Goal: Task Accomplishment & Management: Use online tool/utility

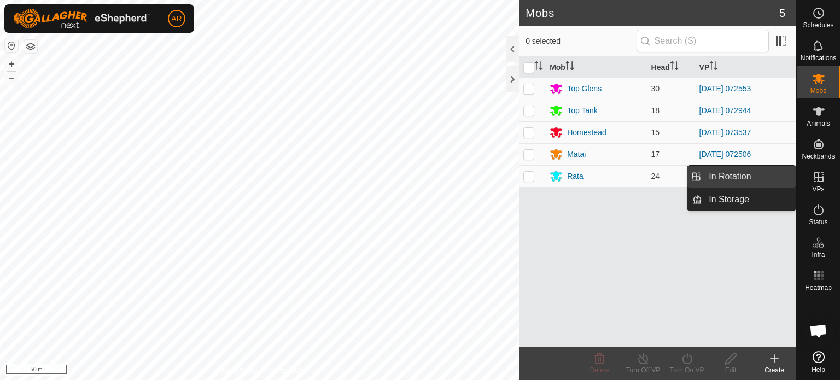
click at [761, 176] on link "In Rotation" at bounding box center [750, 177] width 94 height 22
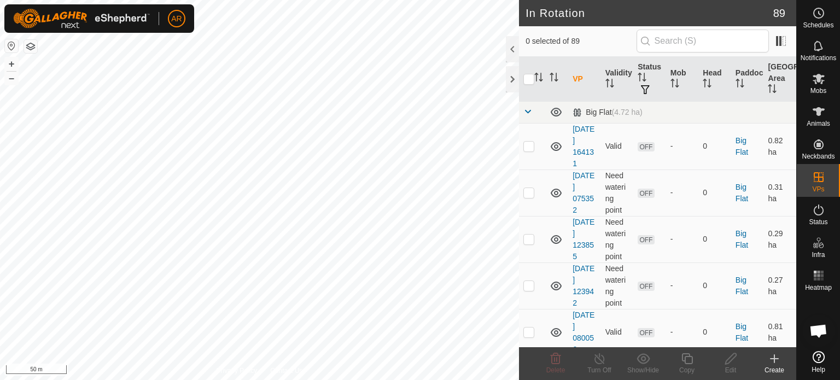
click at [775, 361] on icon at bounding box center [775, 359] width 0 height 8
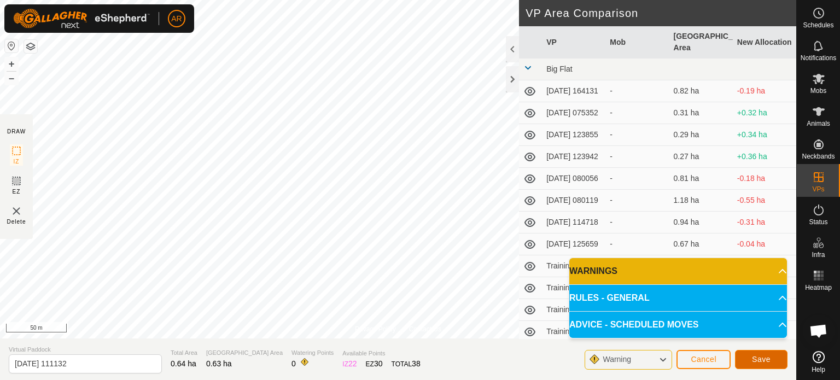
click at [753, 362] on span "Save" at bounding box center [761, 359] width 19 height 9
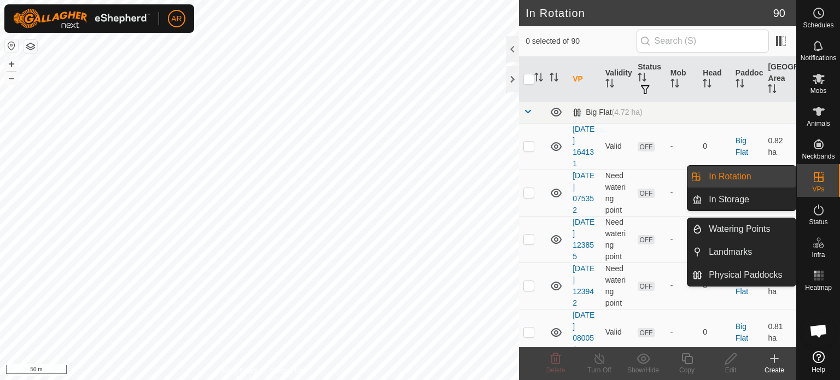
click at [756, 179] on link "In Rotation" at bounding box center [750, 177] width 94 height 22
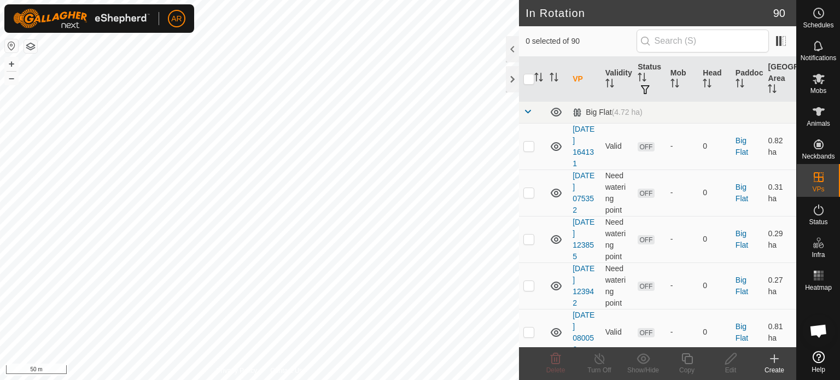
click at [775, 360] on icon at bounding box center [774, 358] width 13 height 13
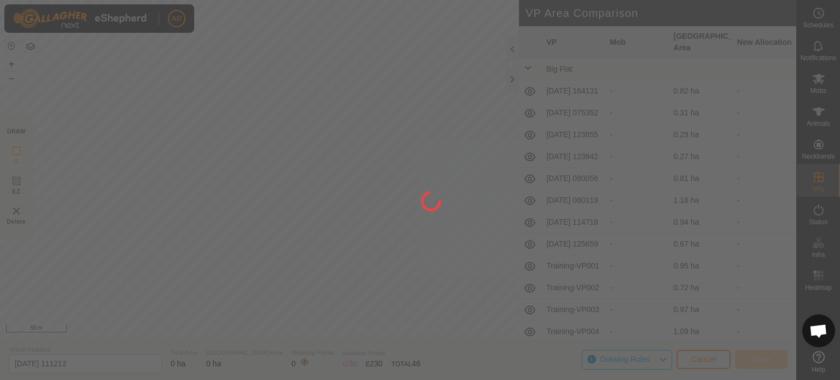
click at [172, 212] on div "AR Schedules Notifications Mobs Animals Neckbands VPs Status Infra Heatmap Help…" at bounding box center [420, 190] width 840 height 380
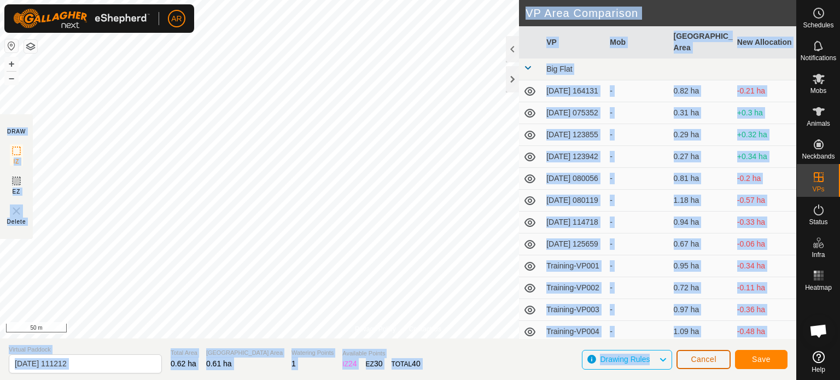
click at [703, 361] on span "Cancel" at bounding box center [704, 359] width 26 height 9
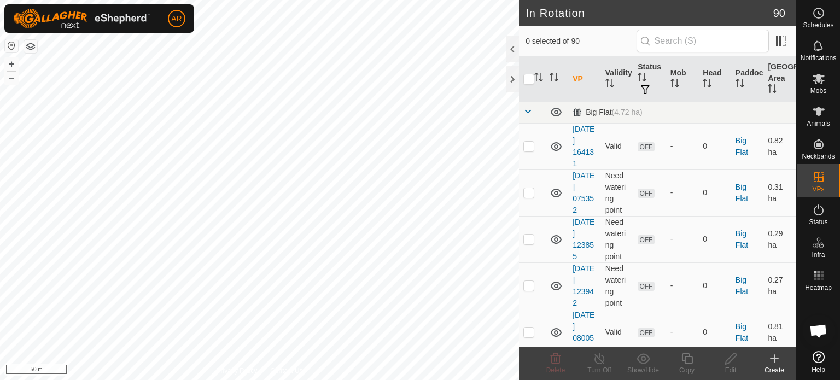
click at [775, 358] on icon at bounding box center [774, 358] width 13 height 13
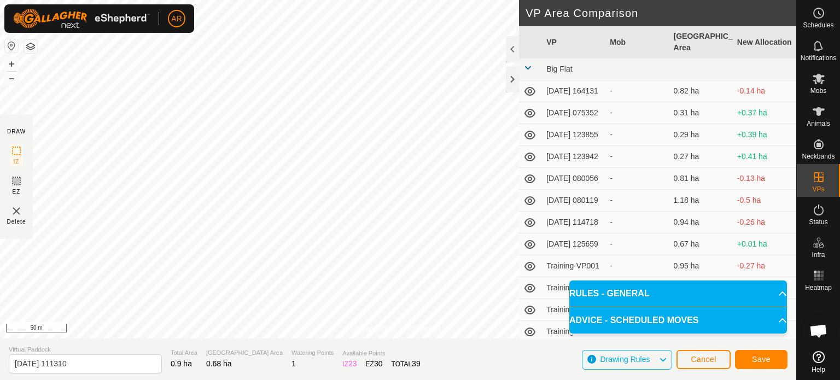
click at [362, 0] on html "AR Schedules Notifications Mobs Animals Neckbands VPs Status Infra Heatmap Help…" at bounding box center [420, 190] width 840 height 380
click at [760, 364] on span "Save" at bounding box center [761, 359] width 19 height 9
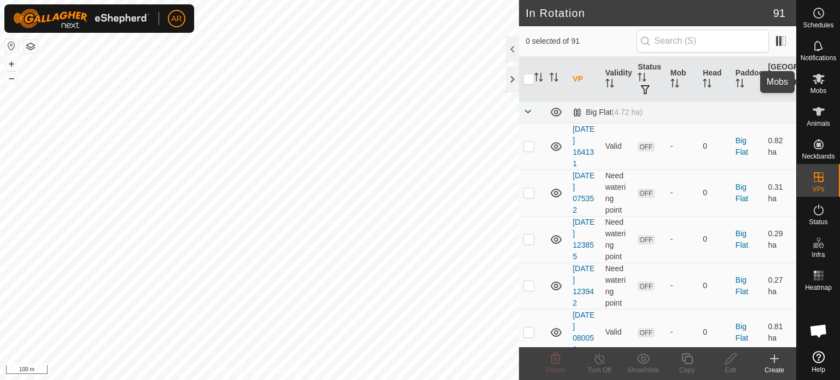
click at [819, 75] on icon at bounding box center [819, 79] width 12 height 10
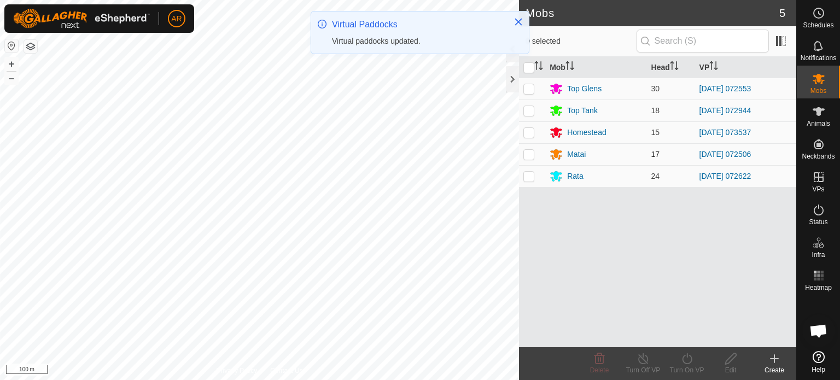
click at [532, 157] on p-checkbox at bounding box center [529, 154] width 11 height 9
checkbox input "true"
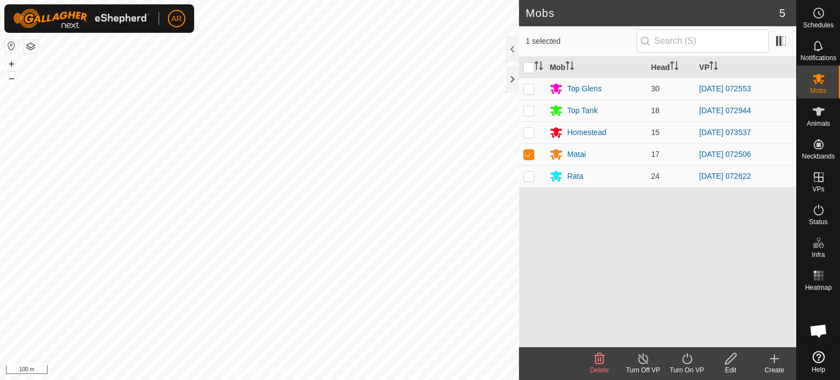
click at [683, 361] on icon at bounding box center [687, 358] width 10 height 11
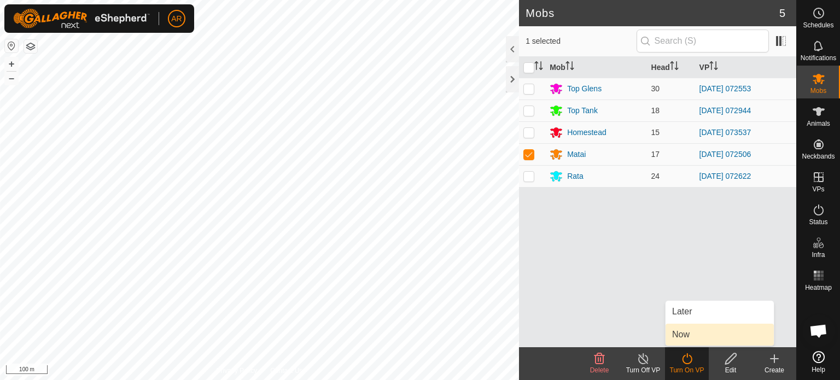
click at [685, 333] on link "Now" at bounding box center [720, 335] width 108 height 22
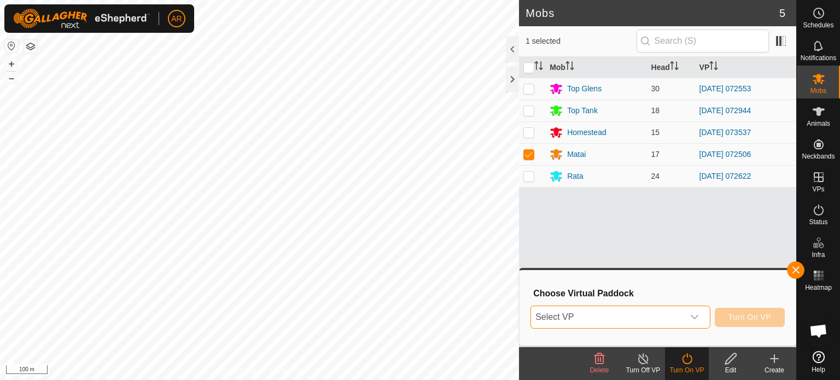
click at [661, 317] on span "Select VP" at bounding box center [607, 317] width 153 height 22
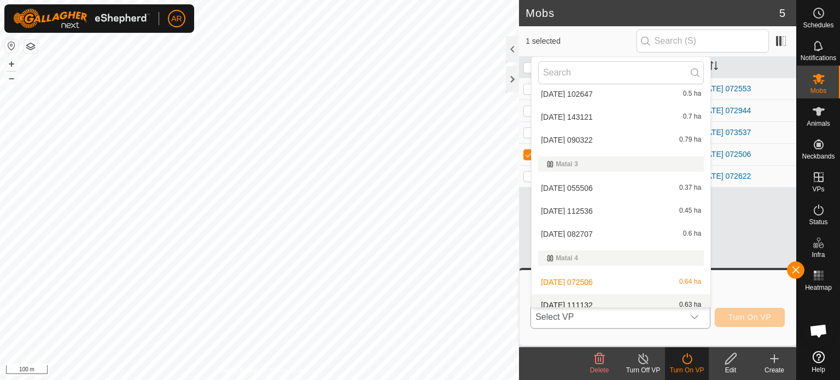
scroll to position [1553, 0]
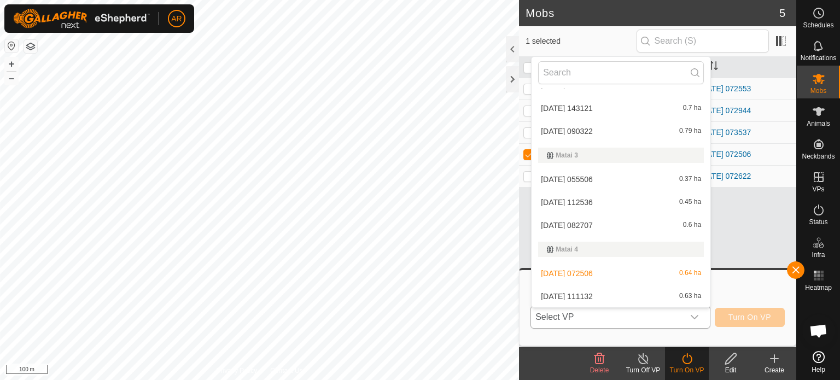
click at [592, 300] on li "[DATE] 111132 0.63 ha" at bounding box center [621, 297] width 179 height 22
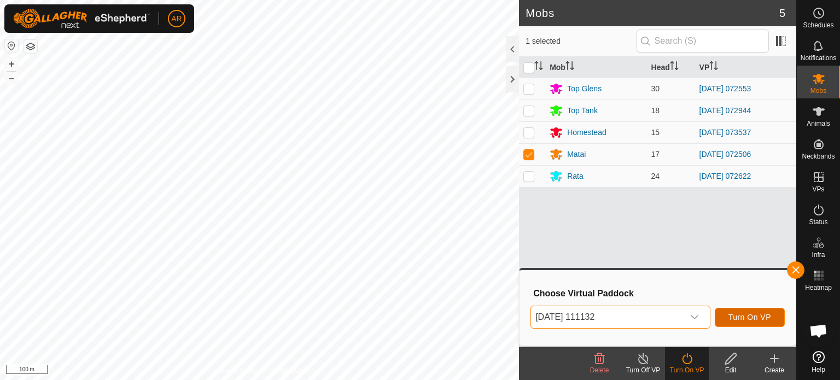
click at [744, 314] on span "Turn On VP" at bounding box center [750, 317] width 43 height 9
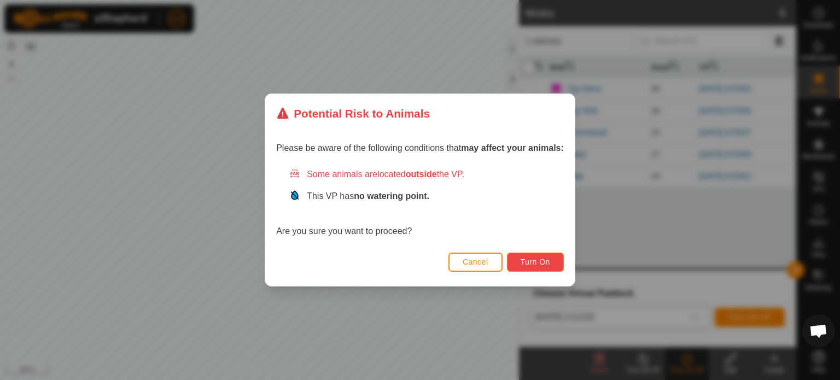
click at [550, 259] on span "Turn On" at bounding box center [536, 262] width 30 height 9
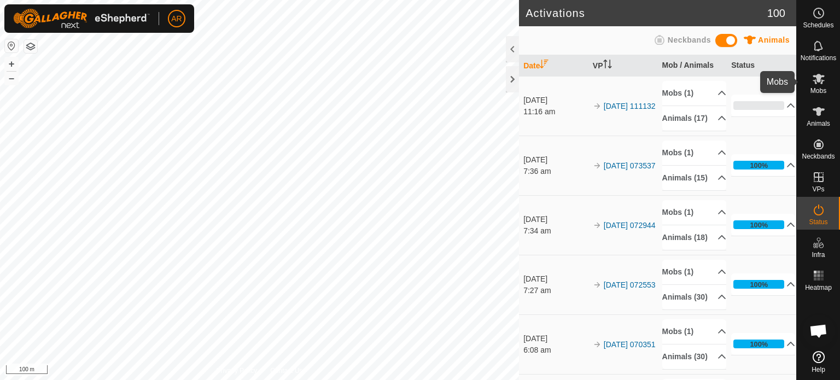
click at [823, 82] on icon at bounding box center [818, 78] width 13 height 13
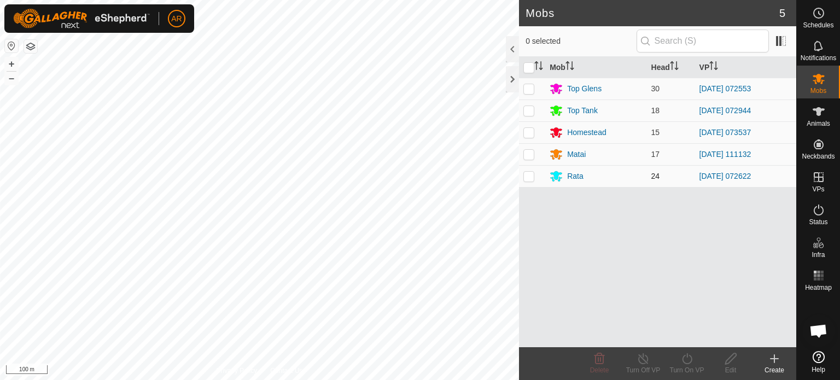
click at [529, 174] on p-checkbox at bounding box center [529, 176] width 11 height 9
checkbox input "true"
click at [689, 361] on icon at bounding box center [688, 358] width 14 height 13
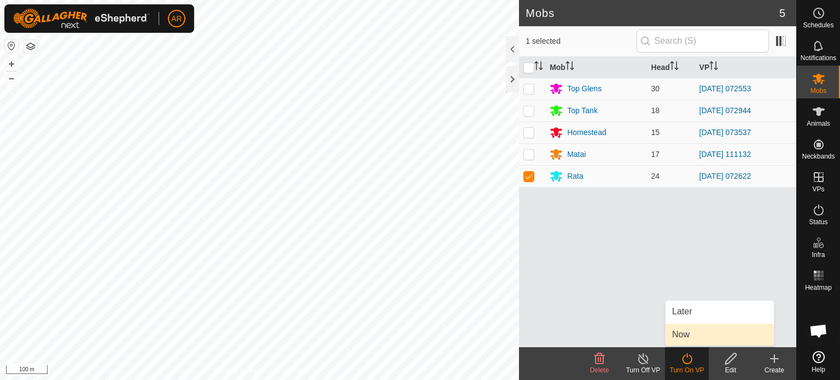
click at [685, 337] on link "Now" at bounding box center [720, 335] width 108 height 22
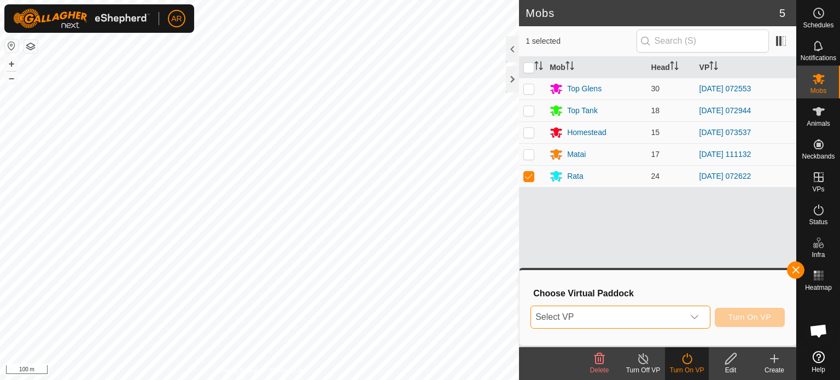
drag, startPoint x: 664, startPoint y: 320, endPoint x: 658, endPoint y: 321, distance: 6.1
click at [664, 319] on span "Select VP" at bounding box center [607, 317] width 153 height 22
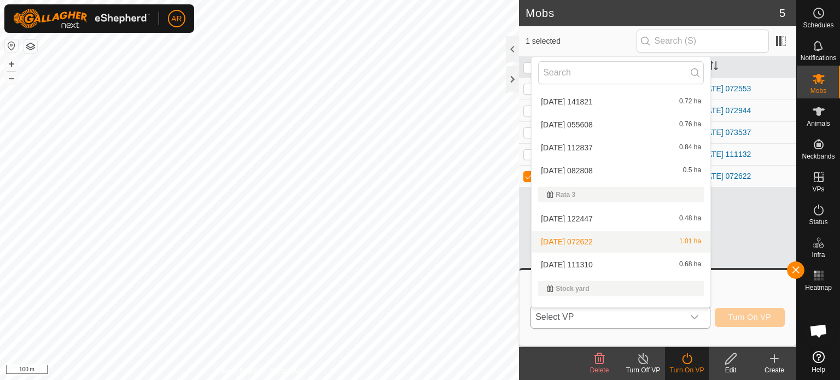
scroll to position [2115, 0]
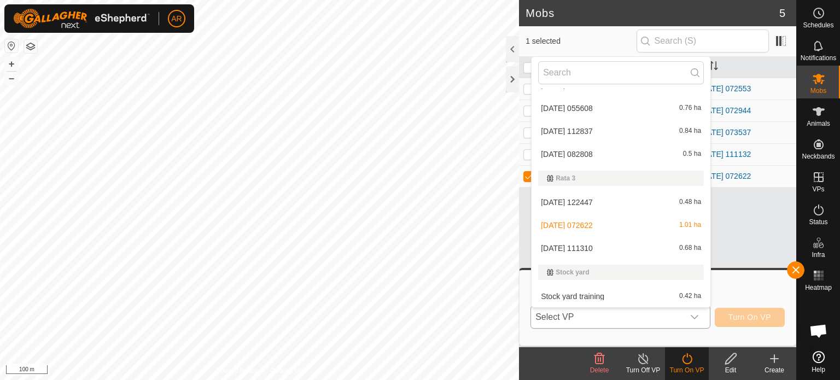
click at [589, 250] on li "[DATE] 111310 0.68 ha" at bounding box center [621, 248] width 179 height 22
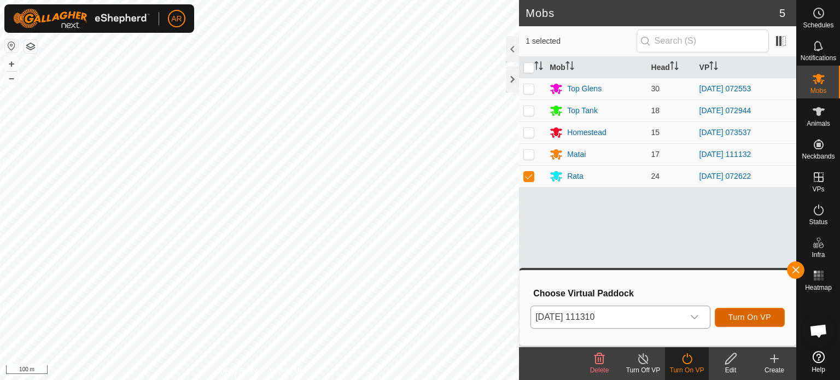
click at [734, 317] on span "Turn On VP" at bounding box center [750, 317] width 43 height 9
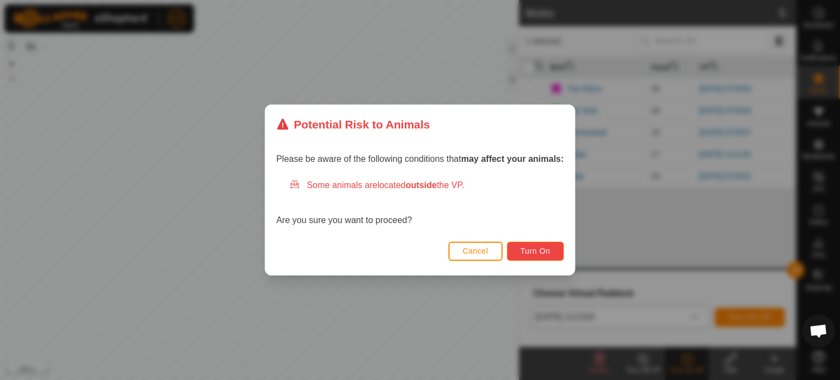
click at [541, 253] on span "Turn On" at bounding box center [536, 251] width 30 height 9
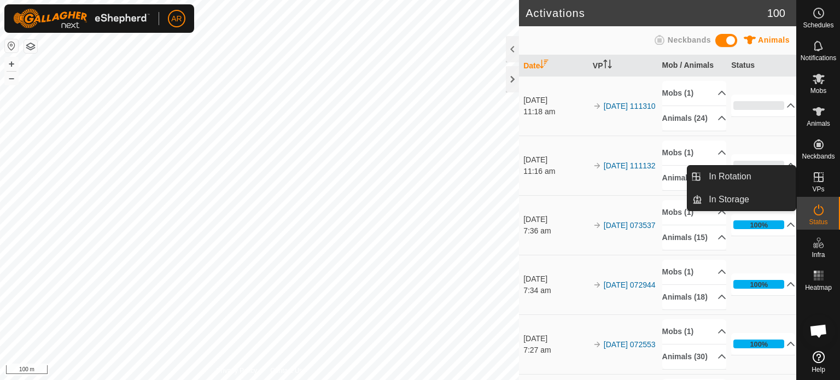
click at [819, 182] on icon at bounding box center [818, 177] width 13 height 13
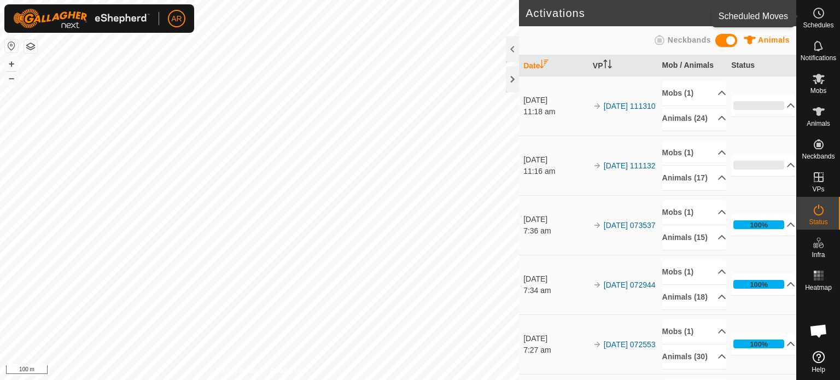
click at [824, 15] on icon at bounding box center [818, 13] width 13 height 13
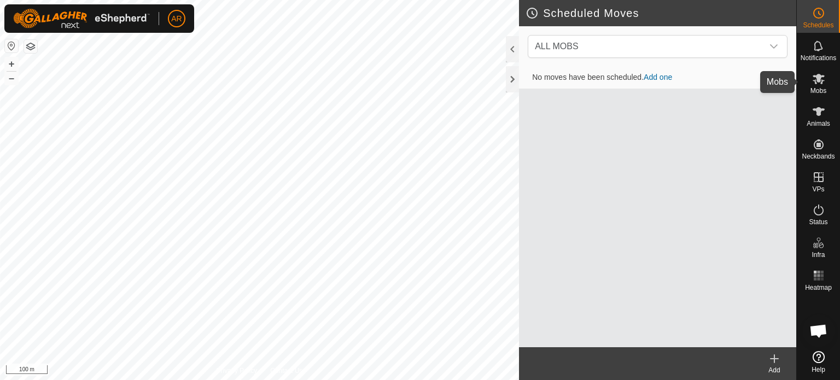
click at [819, 80] on icon at bounding box center [819, 79] width 12 height 10
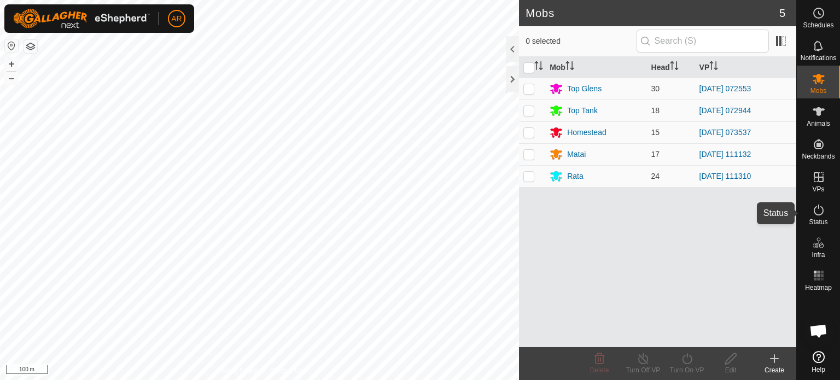
click at [820, 212] on icon at bounding box center [818, 210] width 13 height 13
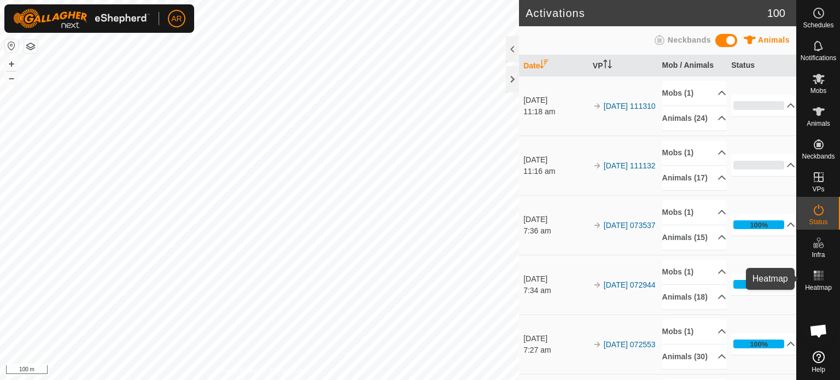
click at [815, 279] on rect at bounding box center [815, 279] width 3 height 3
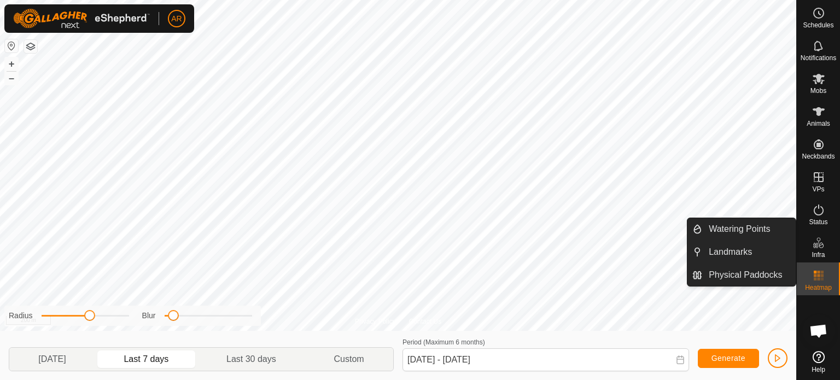
click at [819, 358] on icon at bounding box center [819, 357] width 12 height 12
